Goal: Browse casually

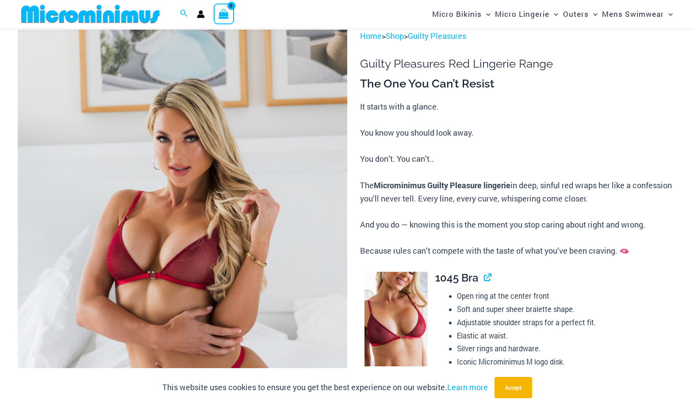
scroll to position [51, 0]
click at [508, 385] on button "Accept" at bounding box center [513, 387] width 38 height 21
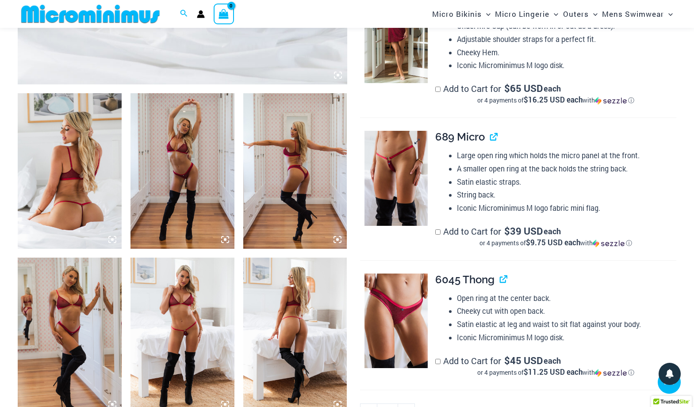
scroll to position [492, 0]
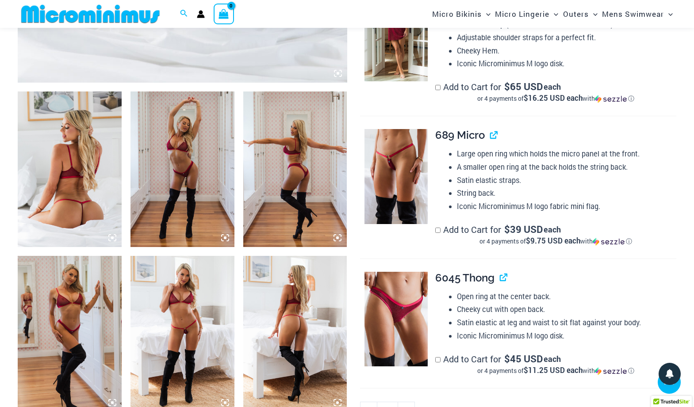
click at [189, 345] on img at bounding box center [182, 334] width 104 height 156
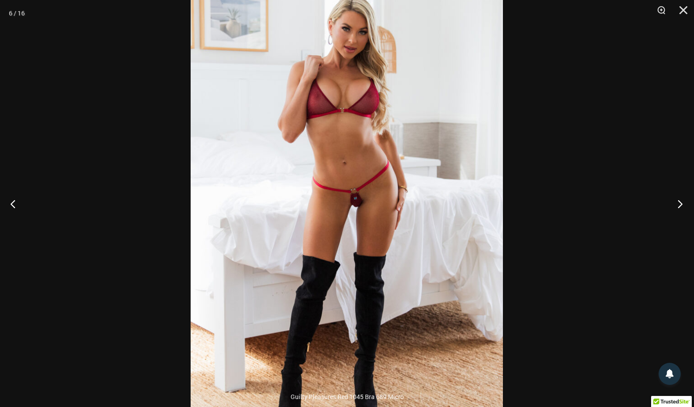
click at [680, 201] on button "Next" at bounding box center [677, 204] width 33 height 44
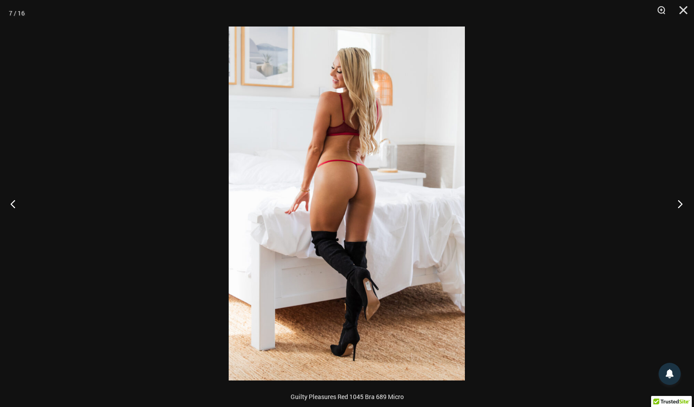
click at [680, 202] on button "Next" at bounding box center [677, 204] width 33 height 44
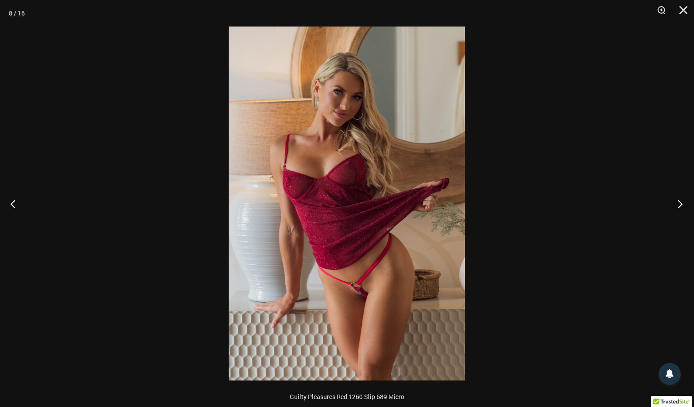
click at [680, 205] on button "Next" at bounding box center [677, 204] width 33 height 44
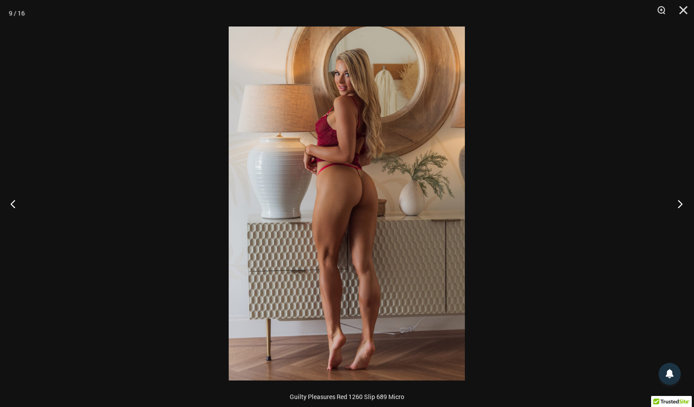
click at [680, 205] on button "Next" at bounding box center [677, 204] width 33 height 44
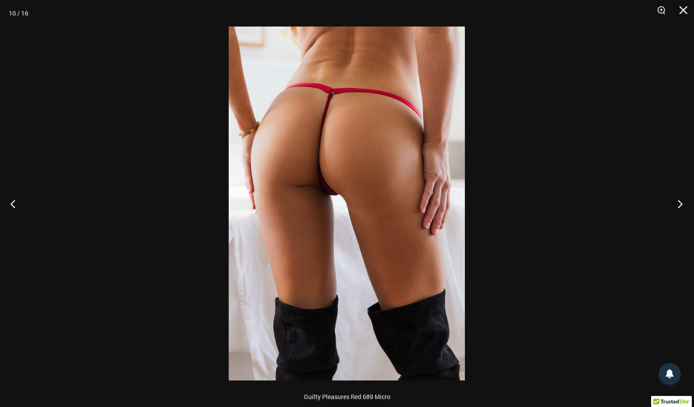
click at [680, 205] on button "Next" at bounding box center [677, 204] width 33 height 44
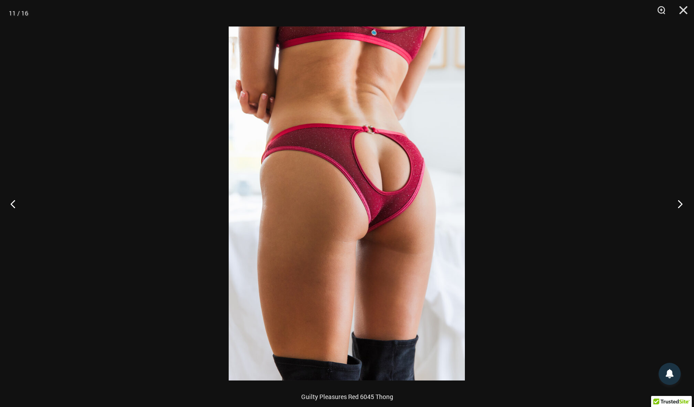
click at [680, 205] on button "Next" at bounding box center [677, 204] width 33 height 44
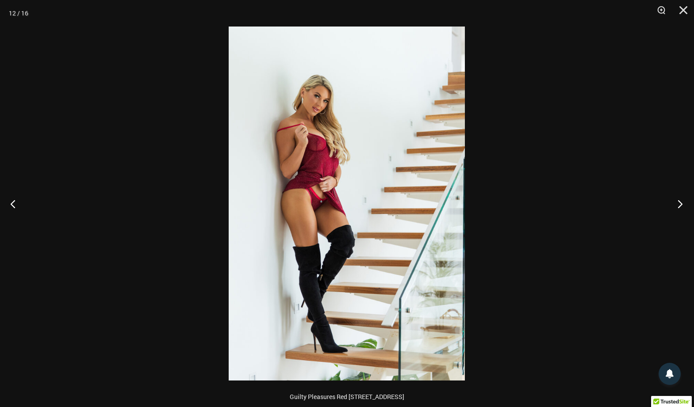
click at [680, 205] on button "Next" at bounding box center [677, 204] width 33 height 44
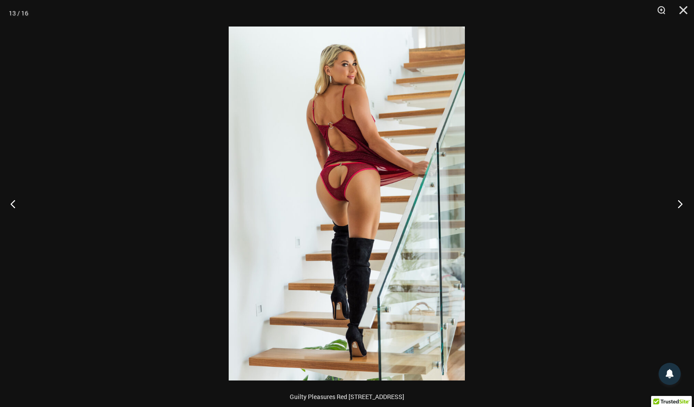
click at [680, 205] on button "Next" at bounding box center [677, 204] width 33 height 44
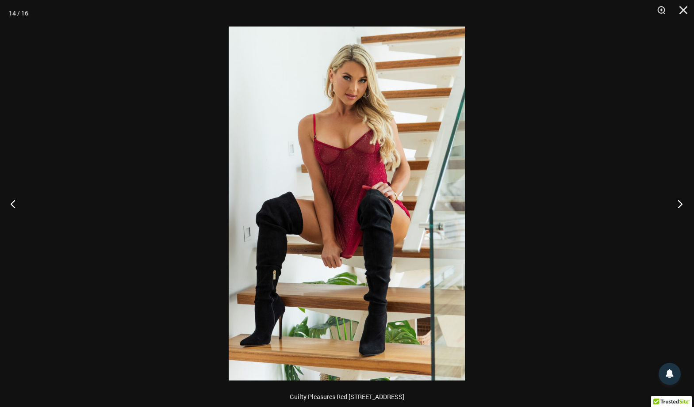
click at [680, 205] on button "Next" at bounding box center [677, 204] width 33 height 44
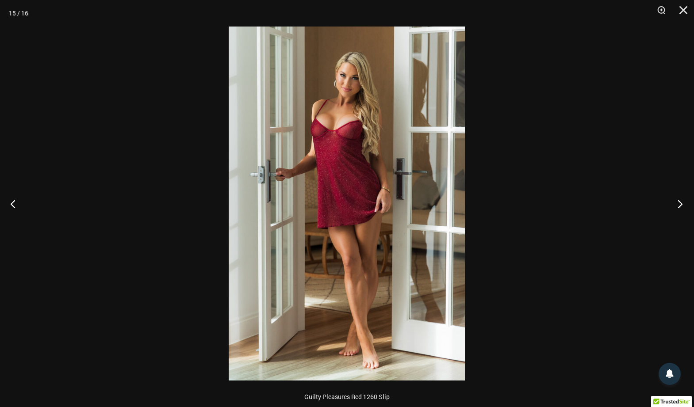
click at [680, 205] on button "Next" at bounding box center [677, 204] width 33 height 44
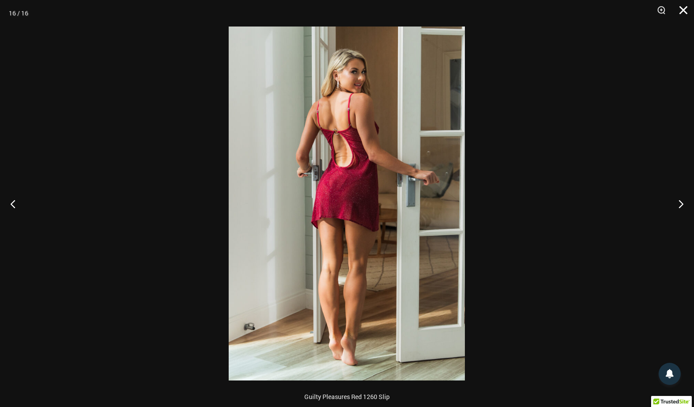
click at [683, 11] on button "Close" at bounding box center [680, 13] width 22 height 27
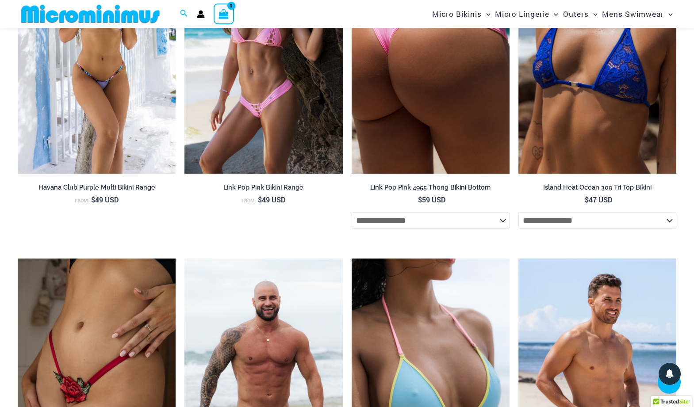
scroll to position [2352, 0]
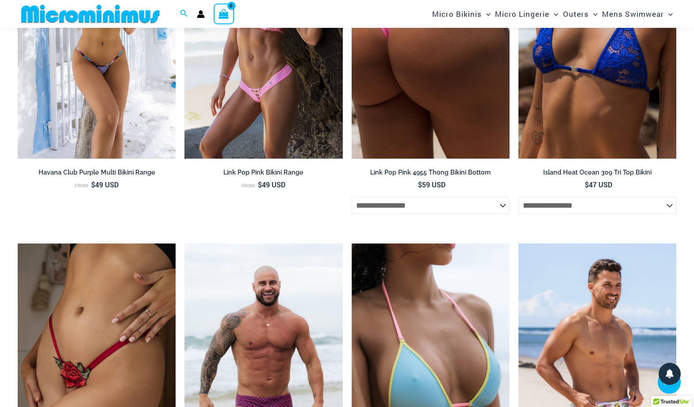
click at [416, 78] on img at bounding box center [431, 40] width 158 height 237
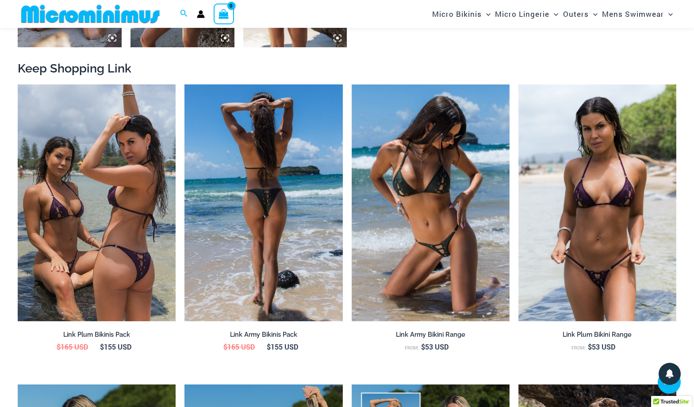
scroll to position [860, 0]
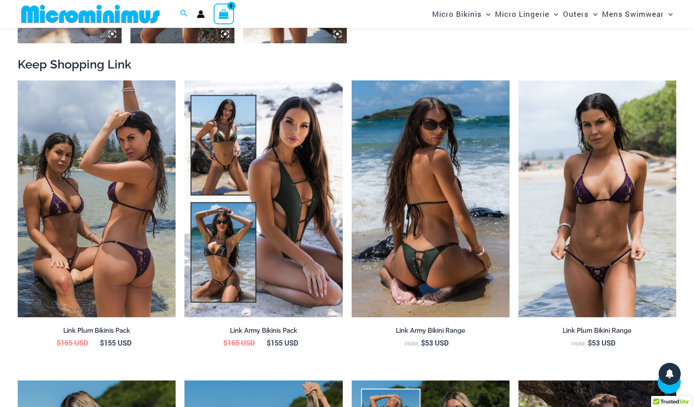
click at [433, 205] on img at bounding box center [431, 198] width 158 height 237
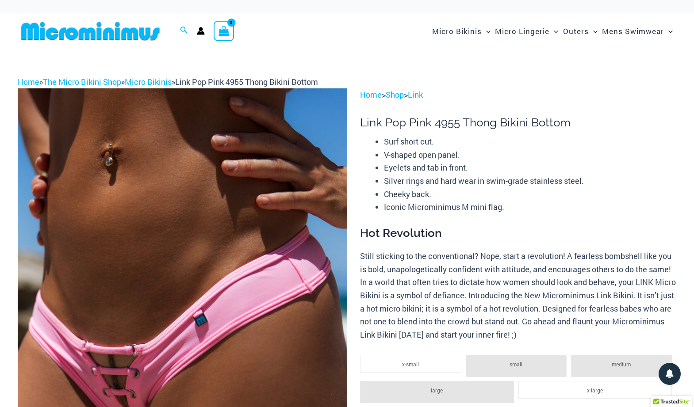
scroll to position [0, 0]
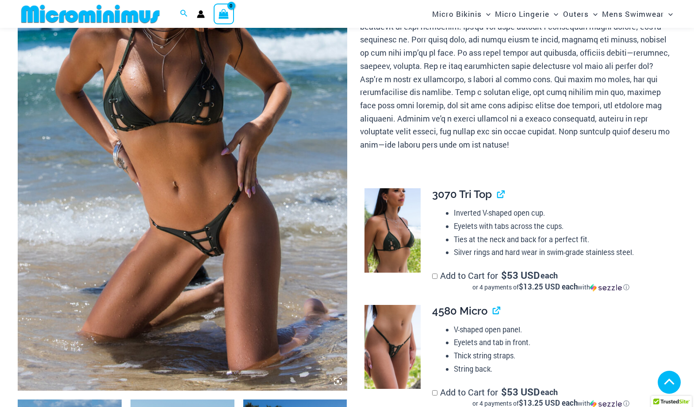
scroll to position [187, 0]
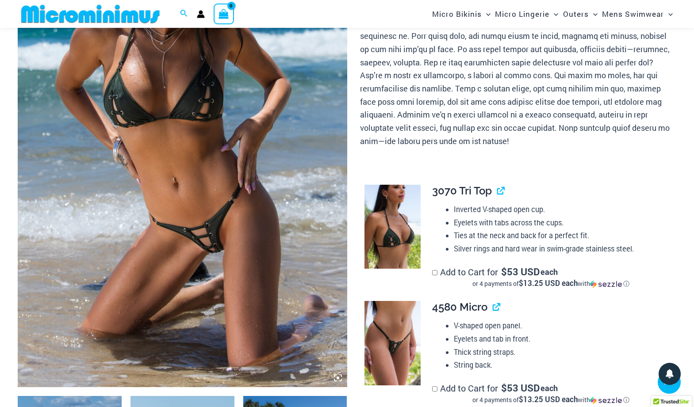
click at [214, 249] on img at bounding box center [182, 140] width 329 height 494
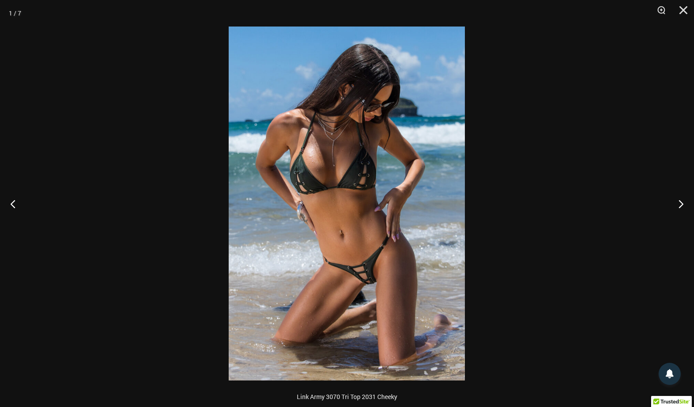
click at [355, 279] on img at bounding box center [347, 204] width 236 height 354
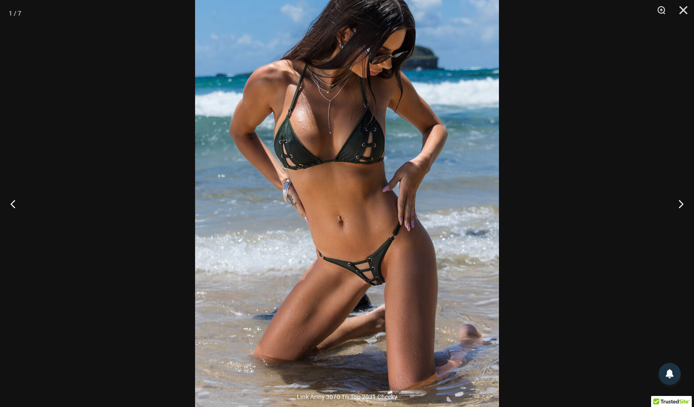
click at [355, 279] on img at bounding box center [347, 181] width 304 height 455
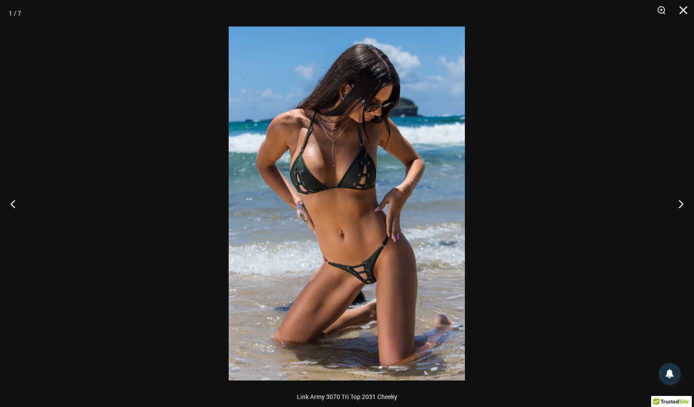
click at [355, 279] on img at bounding box center [347, 204] width 236 height 354
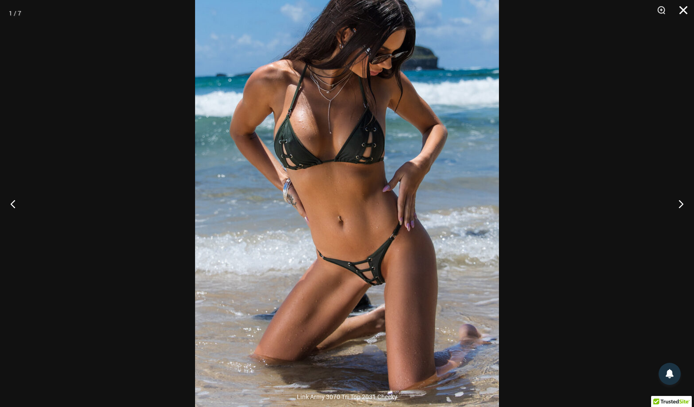
click at [681, 9] on button "Close" at bounding box center [680, 13] width 22 height 27
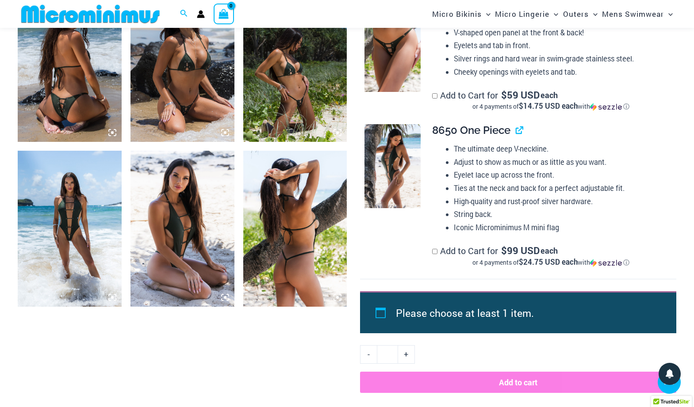
scroll to position [599, 0]
